Goal: Task Accomplishment & Management: Complete application form

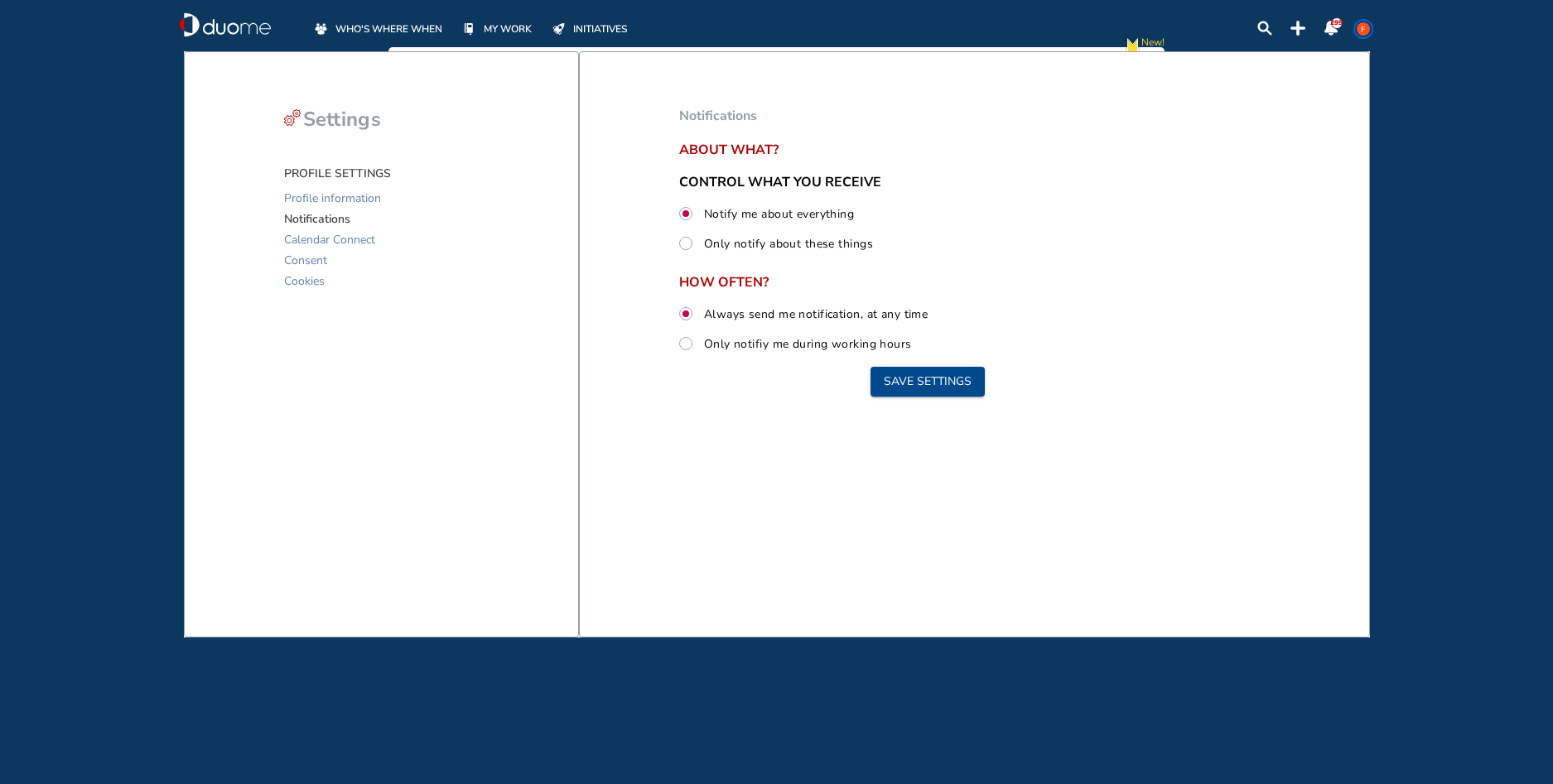
click at [390, 29] on span "WHO'S WHERE WHEN" at bounding box center [389, 29] width 107 height 17
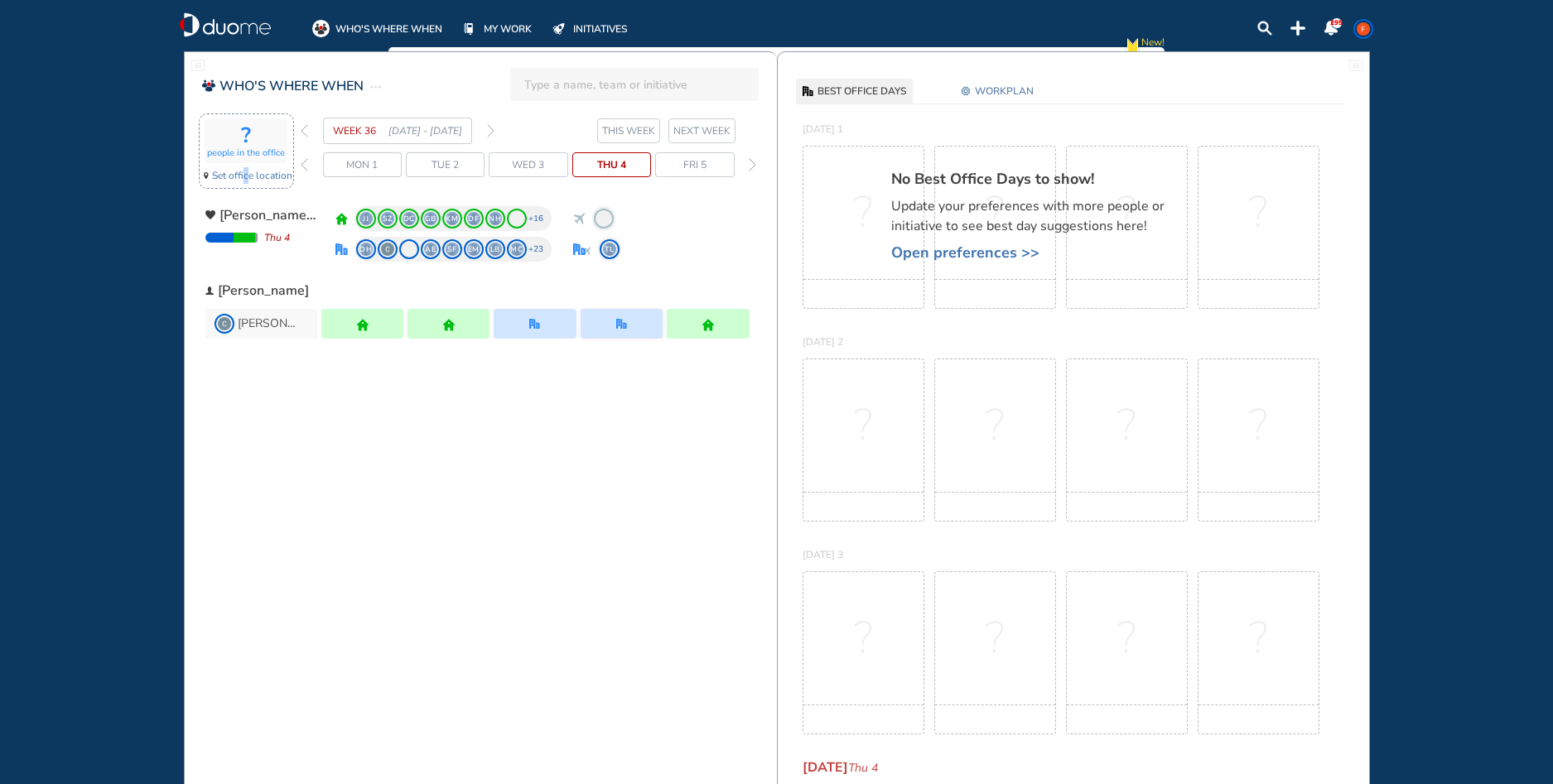
click at [244, 179] on span "Set office location" at bounding box center [252, 175] width 81 height 17
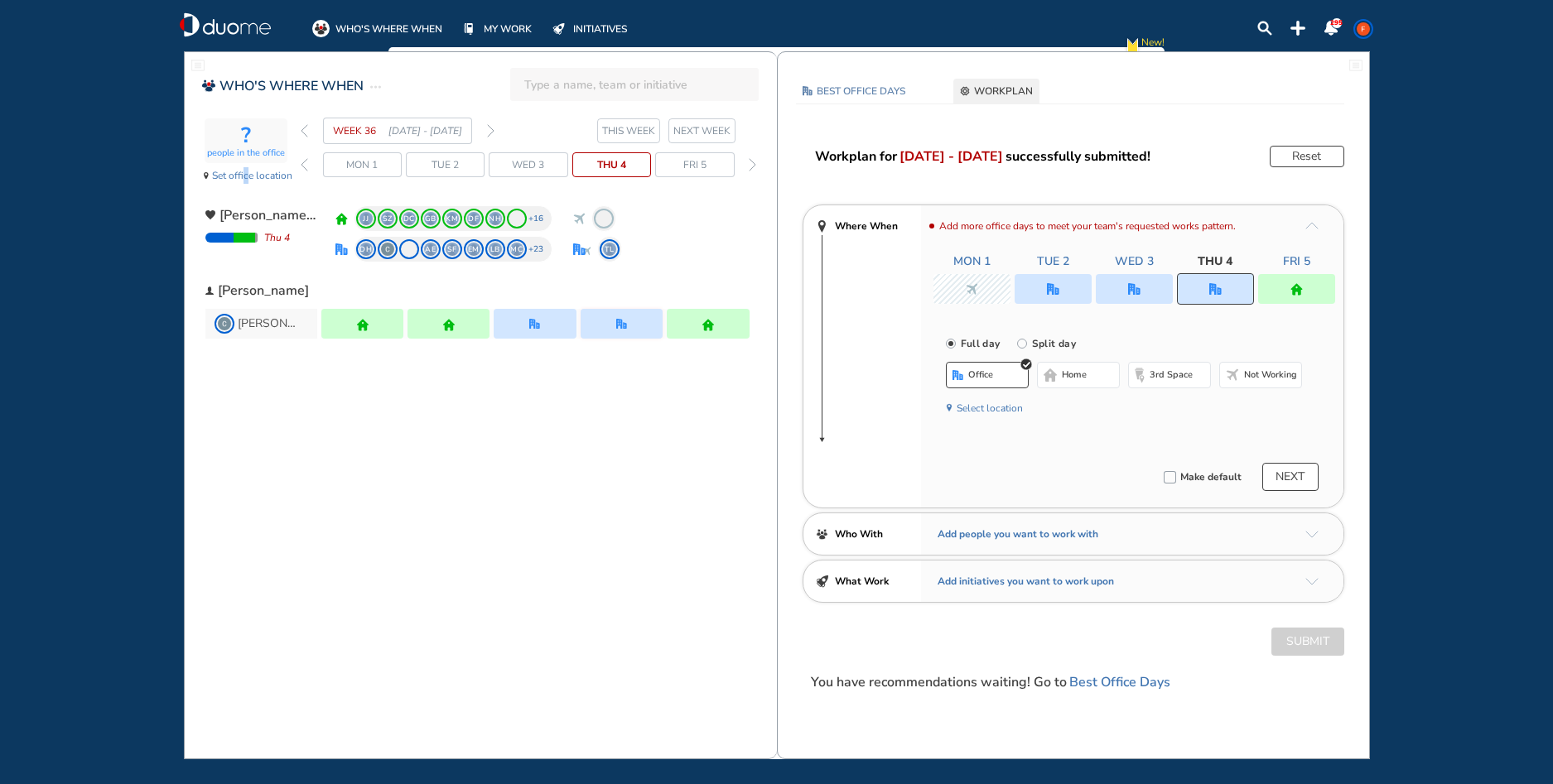
click at [1291, 484] on button "NEXT" at bounding box center [1290, 476] width 56 height 29
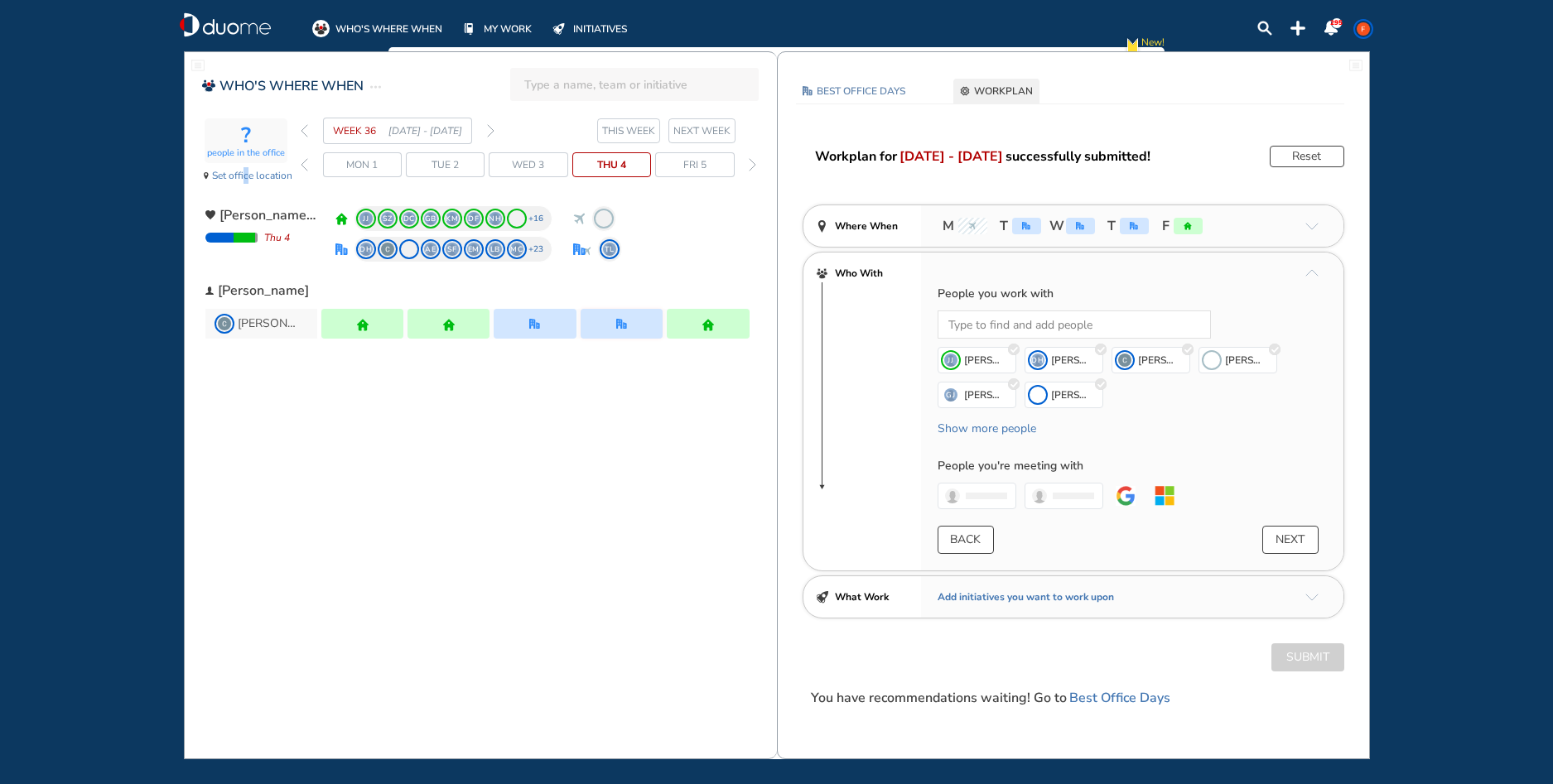
drag, startPoint x: 1294, startPoint y: 536, endPoint x: 1287, endPoint y: 545, distance: 11.4
click at [1287, 545] on button "NEXT" at bounding box center [1290, 539] width 56 height 29
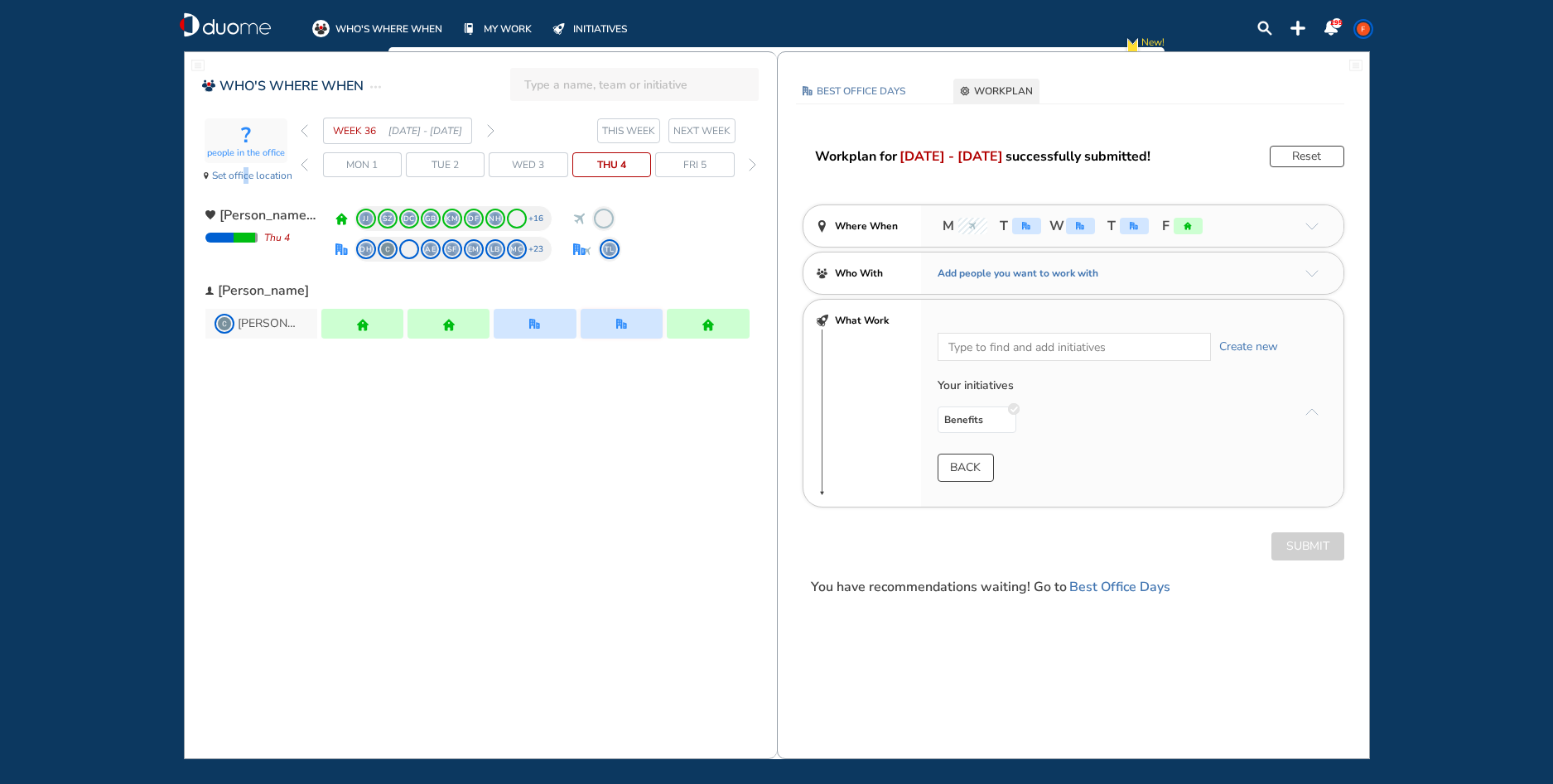
click at [689, 126] on span "NEXT WEEK" at bounding box center [702, 131] width 57 height 17
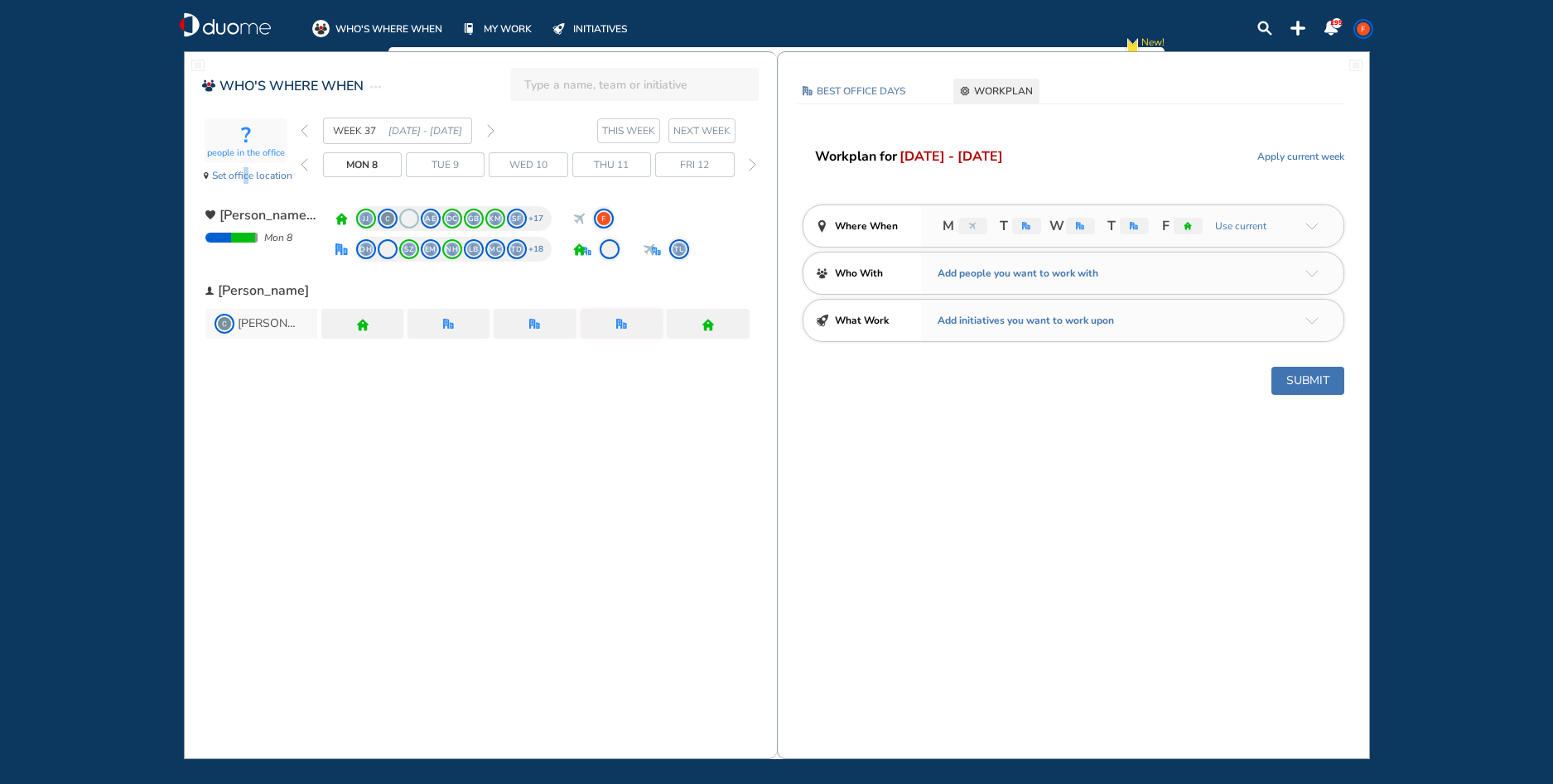
click at [690, 133] on span "NEXT WEEK" at bounding box center [702, 131] width 57 height 17
click at [1304, 388] on button "Submit" at bounding box center [1308, 381] width 73 height 29
click at [1306, 375] on div "Submit" at bounding box center [1073, 381] width 591 height 29
click at [1310, 151] on div "Edit again" at bounding box center [1307, 156] width 75 height 22
drag, startPoint x: 1310, startPoint y: 151, endPoint x: 1308, endPoint y: 162, distance: 11.2
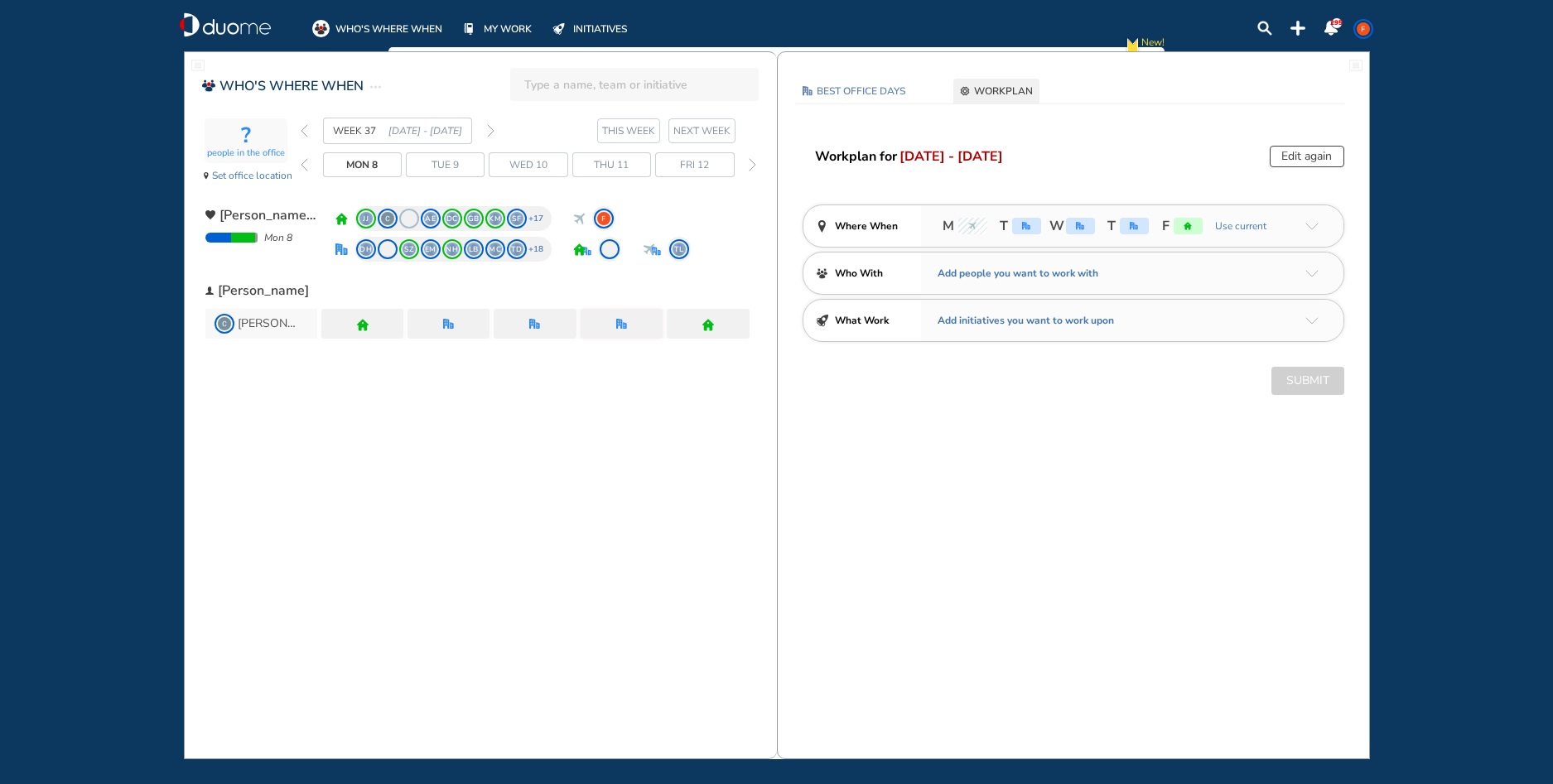
click at [1308, 162] on div "Edit again" at bounding box center [1307, 156] width 75 height 22
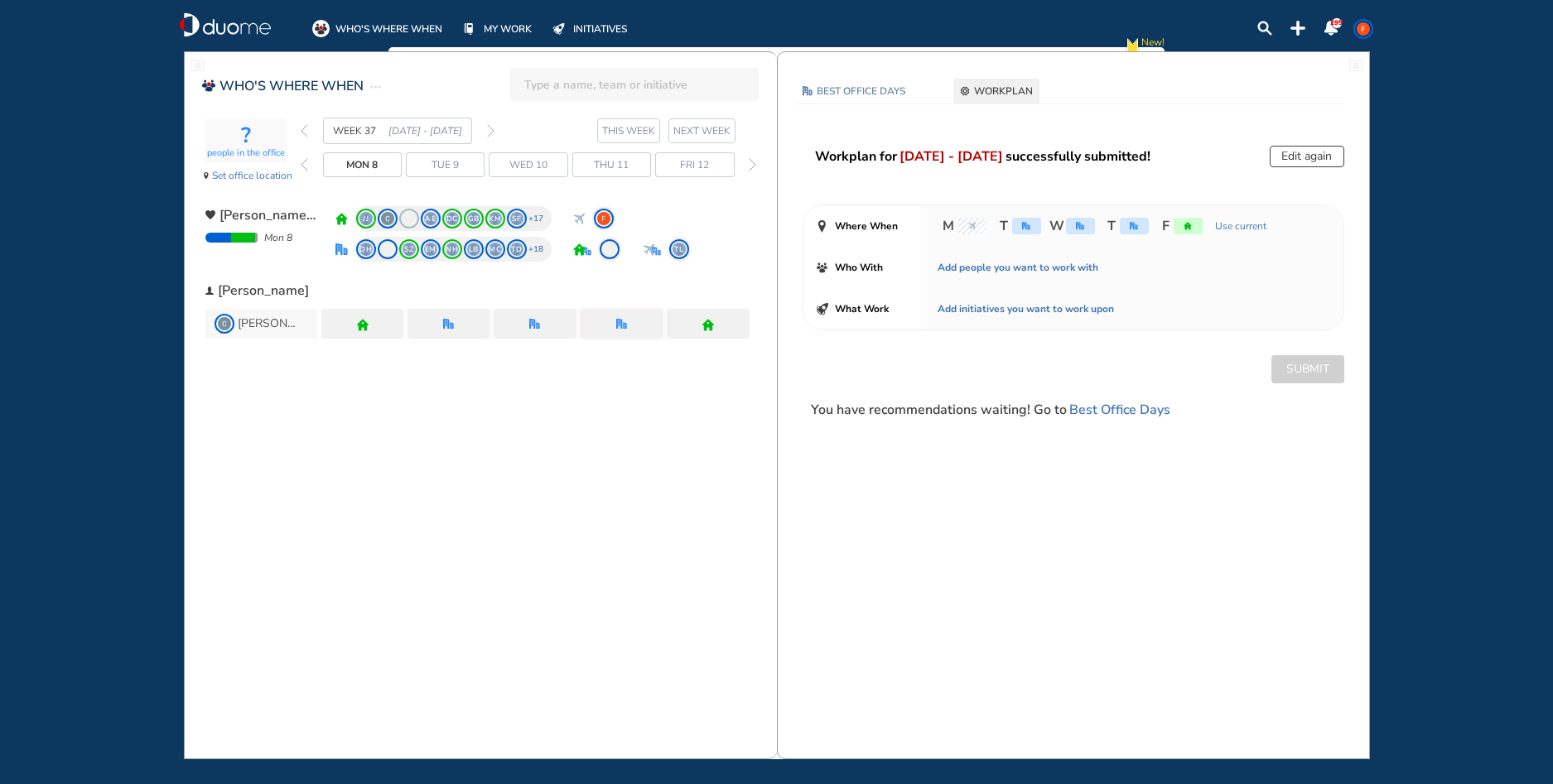
click at [1308, 162] on div "Edit again" at bounding box center [1307, 156] width 75 height 22
click at [1306, 374] on div "Submit" at bounding box center [1073, 369] width 591 height 29
drag, startPoint x: 707, startPoint y: 122, endPoint x: 706, endPoint y: 131, distance: 9.1
click at [706, 131] on button "NEXT WEEK" at bounding box center [702, 130] width 67 height 25
click at [680, 128] on span "NEXT WEEK" at bounding box center [702, 131] width 57 height 17
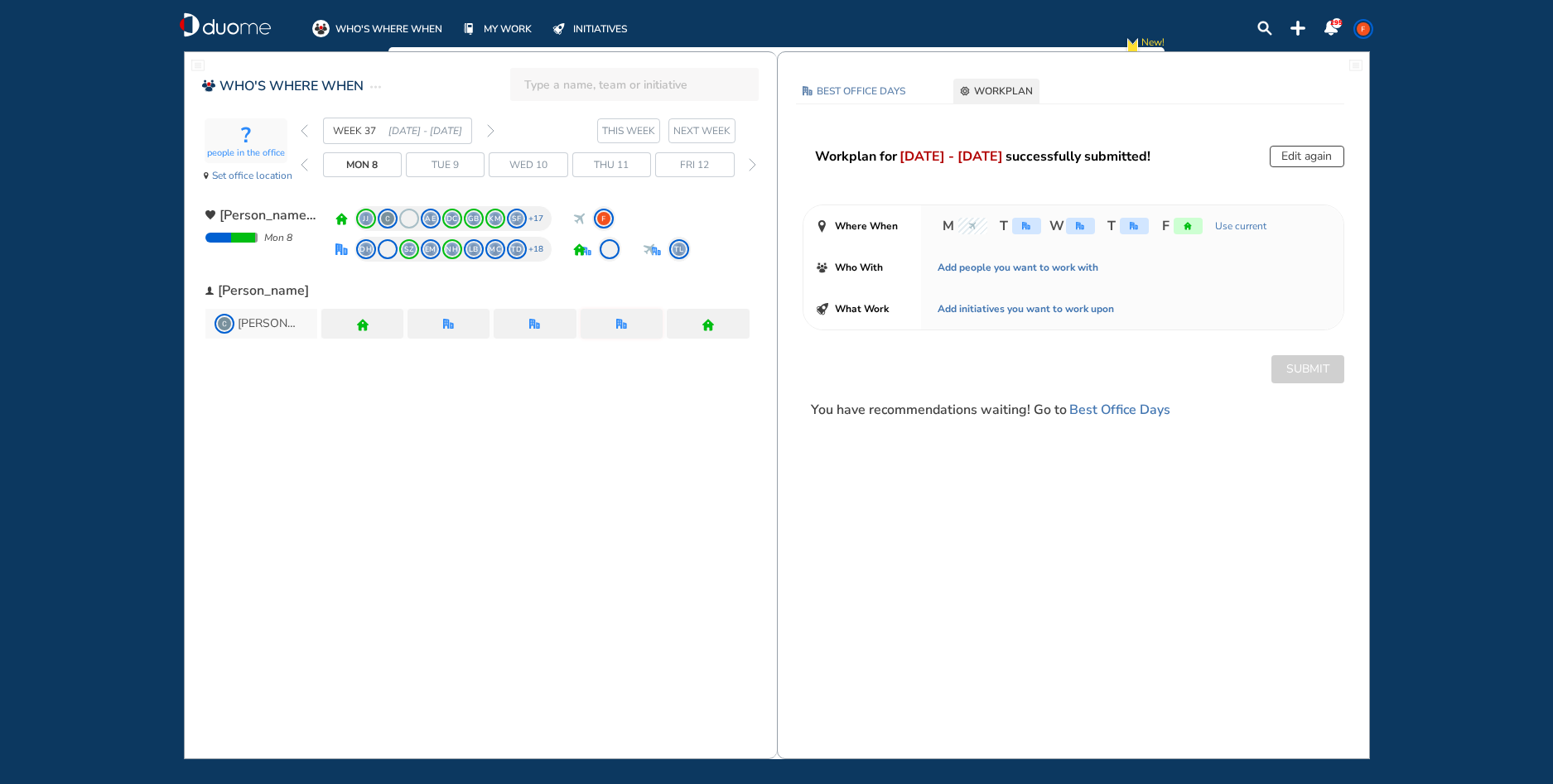
click at [1309, 159] on button "Edit again" at bounding box center [1307, 156] width 75 height 22
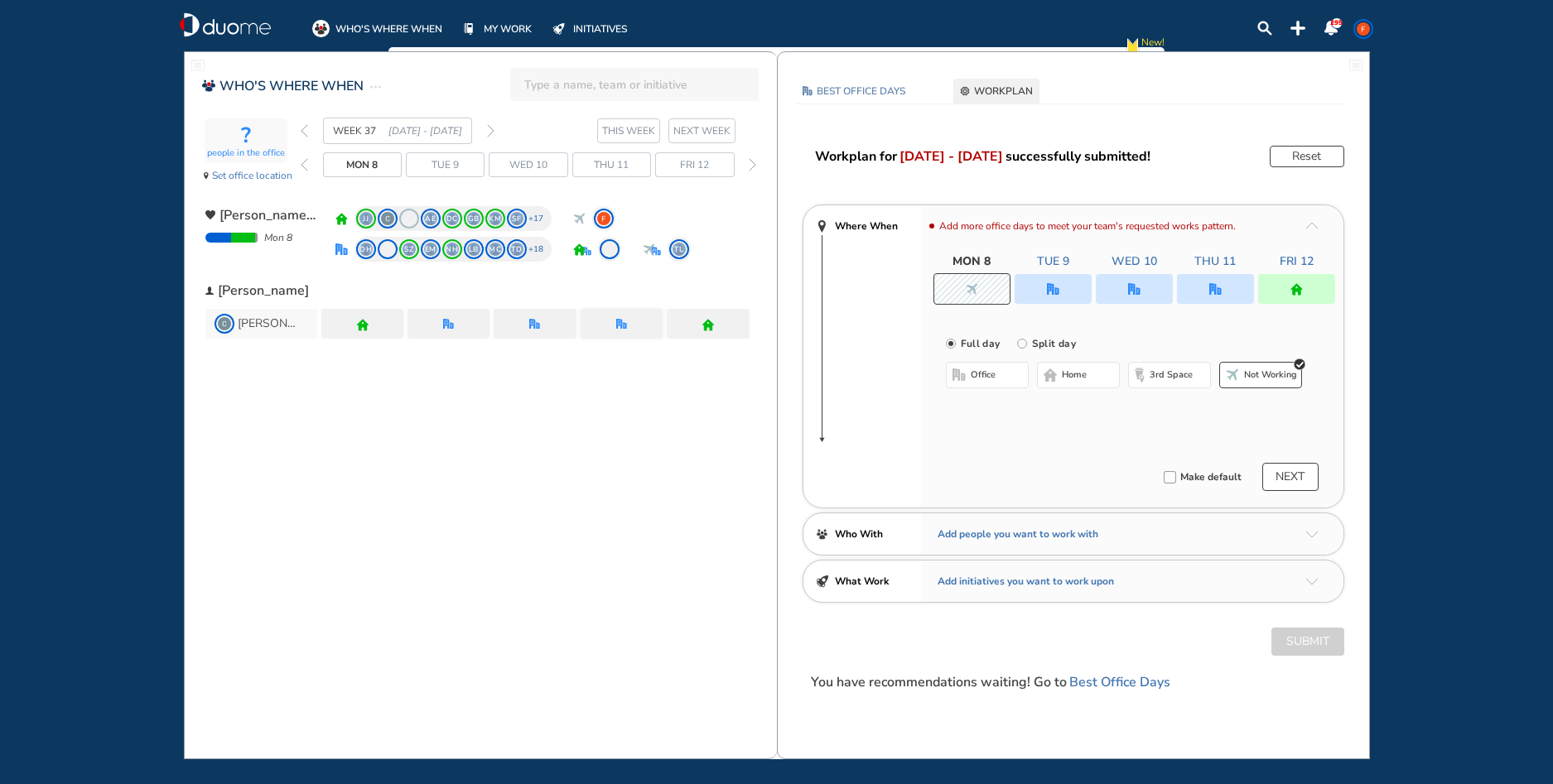
click at [1179, 481] on div "Make default" at bounding box center [1203, 476] width 78 height 17
click at [1170, 481] on img "checkbox_unchecked" at bounding box center [1170, 477] width 13 height 13
click at [1295, 473] on button "NEXT" at bounding box center [1290, 476] width 56 height 29
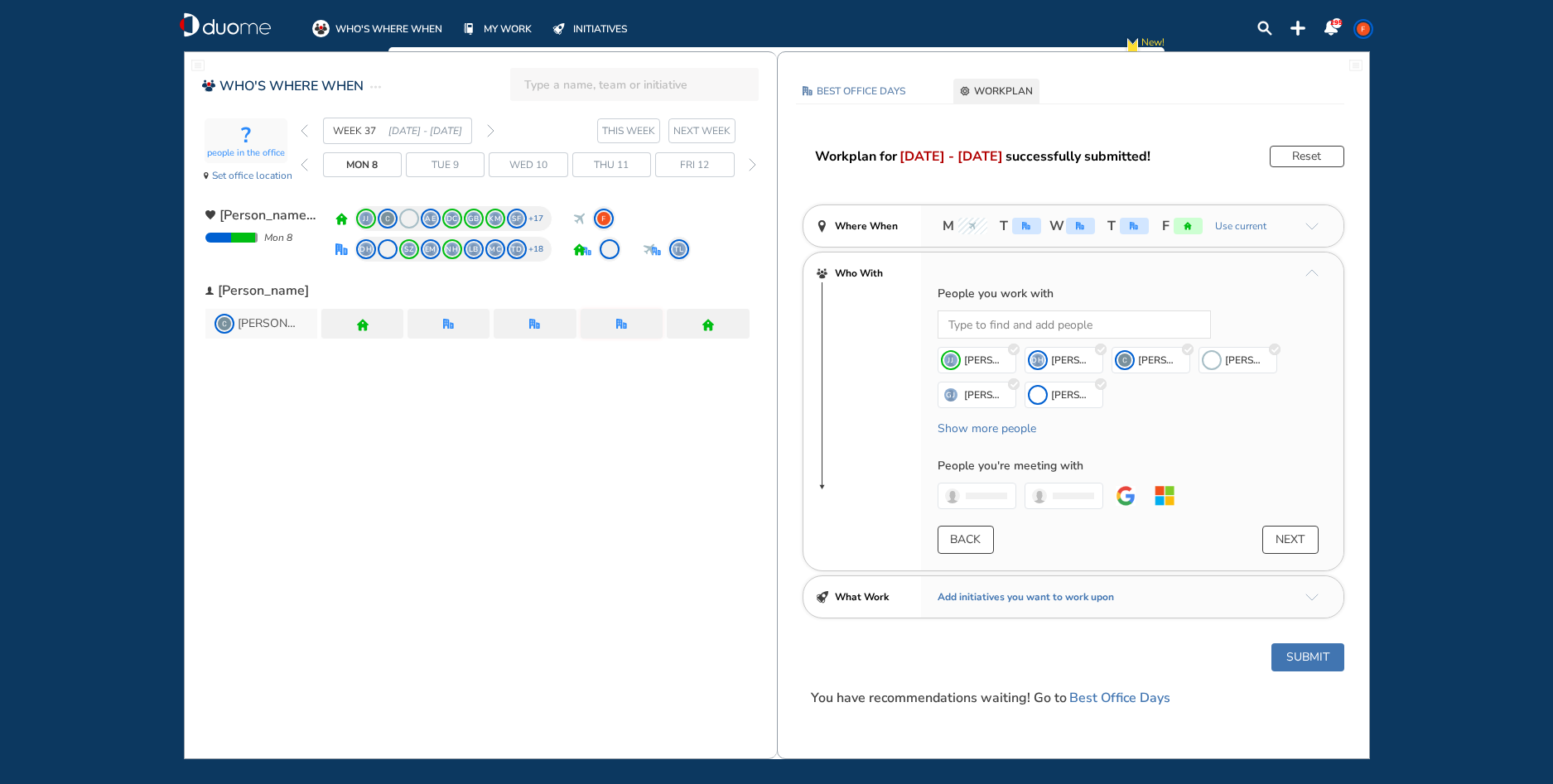
click at [1286, 533] on button "NEXT" at bounding box center [1290, 539] width 56 height 29
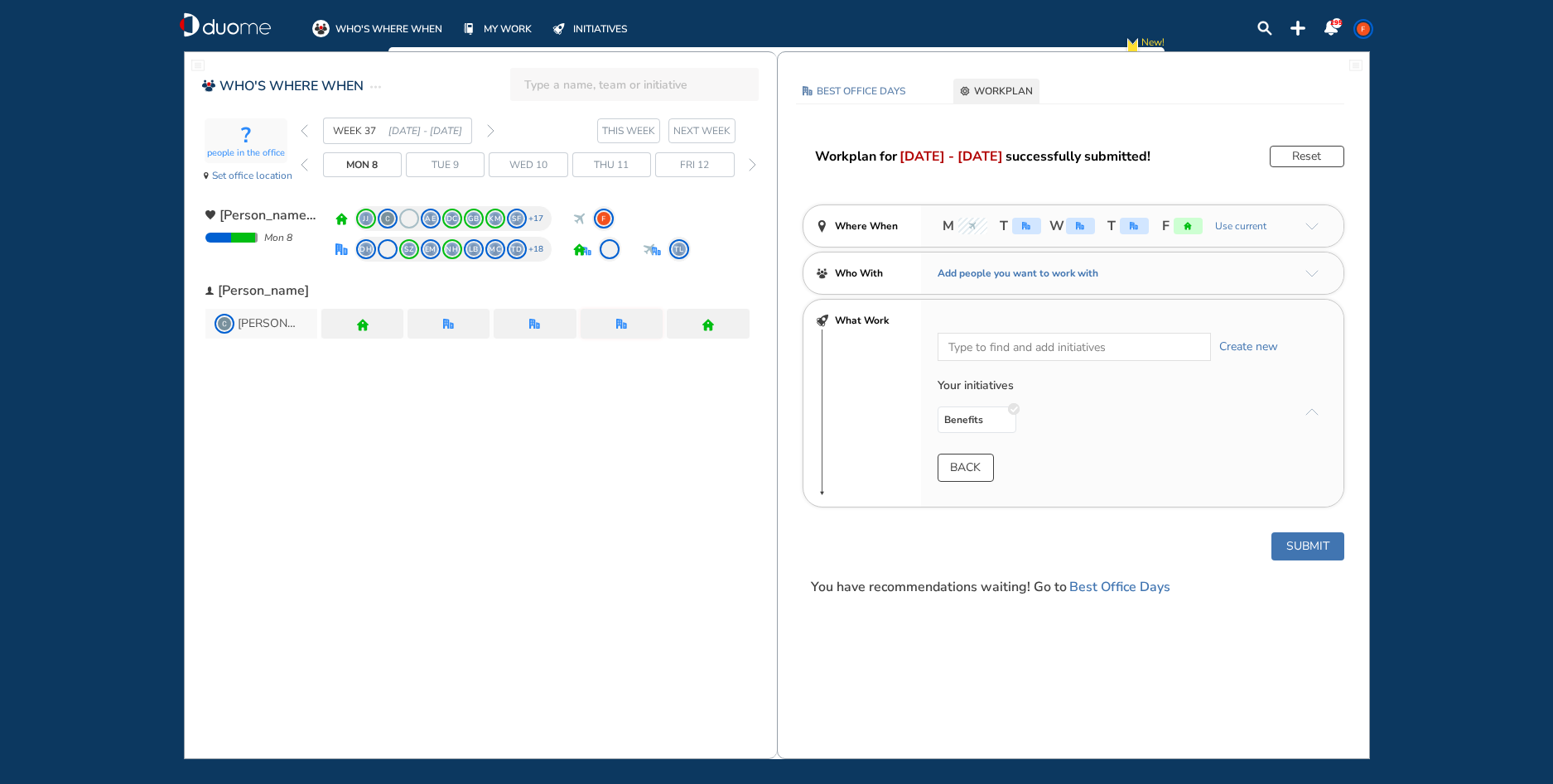
click at [704, 134] on span "NEXT WEEK" at bounding box center [702, 131] width 57 height 17
drag, startPoint x: 704, startPoint y: 134, endPoint x: 703, endPoint y: 143, distance: 9.1
click at [703, 143] on button "NEXT WEEK" at bounding box center [702, 130] width 67 height 25
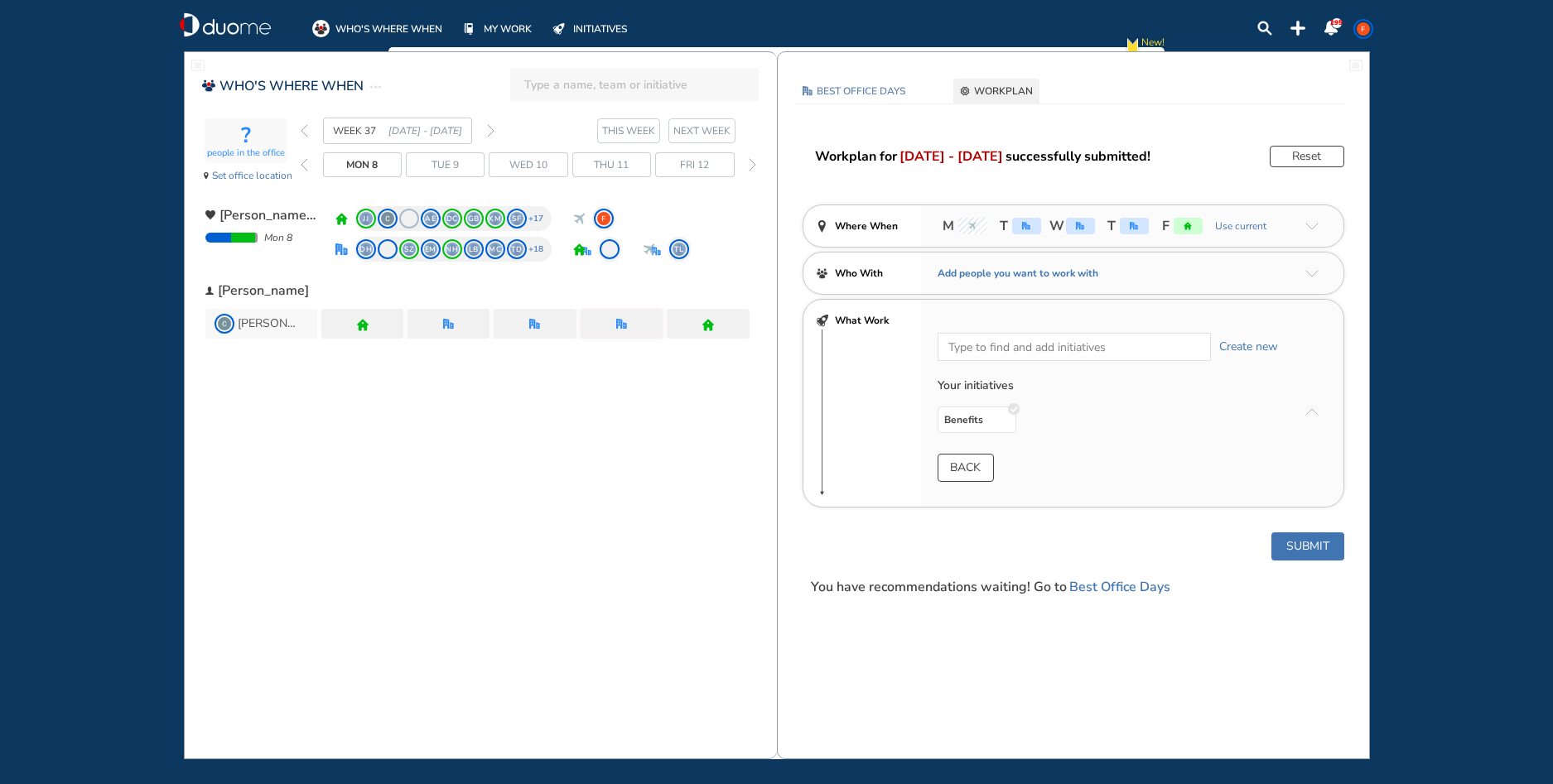
click at [1300, 538] on button "Submit" at bounding box center [1308, 546] width 73 height 29
